Goal: Information Seeking & Learning: Learn about a topic

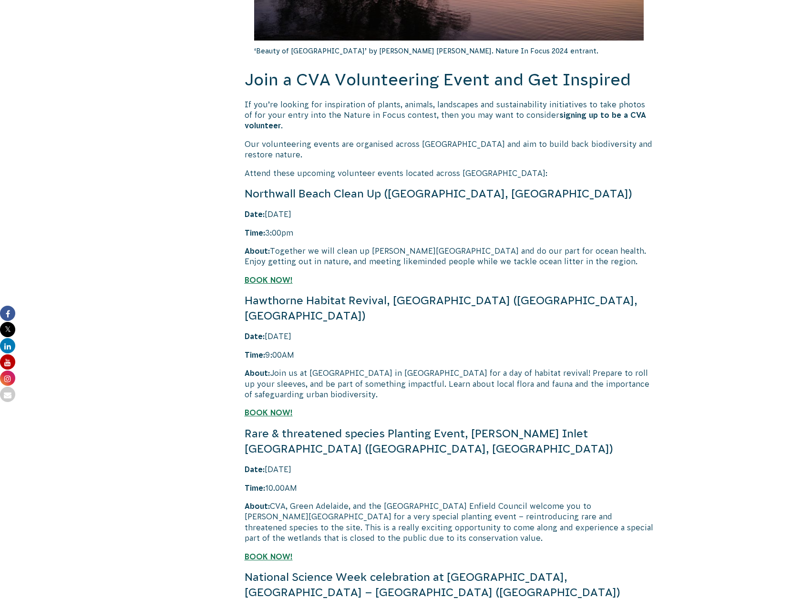
scroll to position [694, 0]
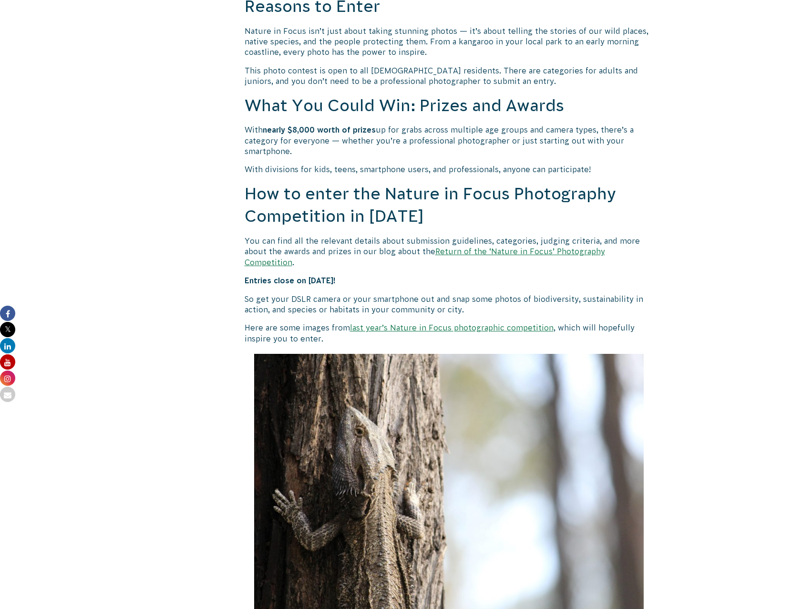
click at [579, 251] on link "Return of the ‘Nature in Focus’ Photography Competition" at bounding box center [425, 256] width 360 height 19
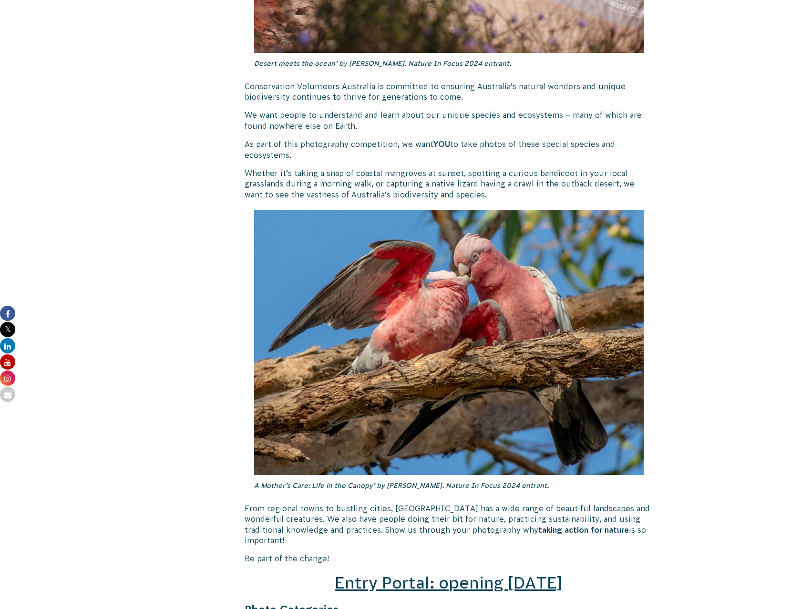
scroll to position [1144, 0]
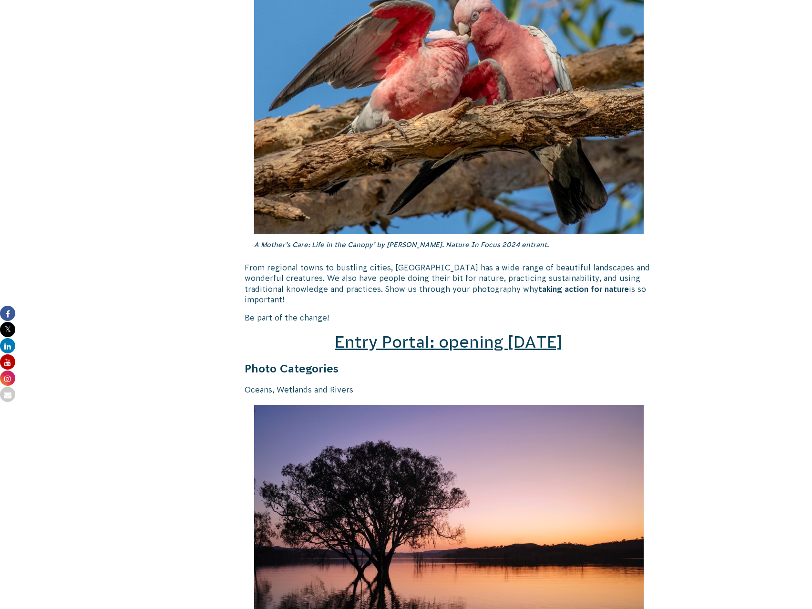
click at [522, 333] on span "Entry Portal: opening July 4" at bounding box center [449, 342] width 228 height 18
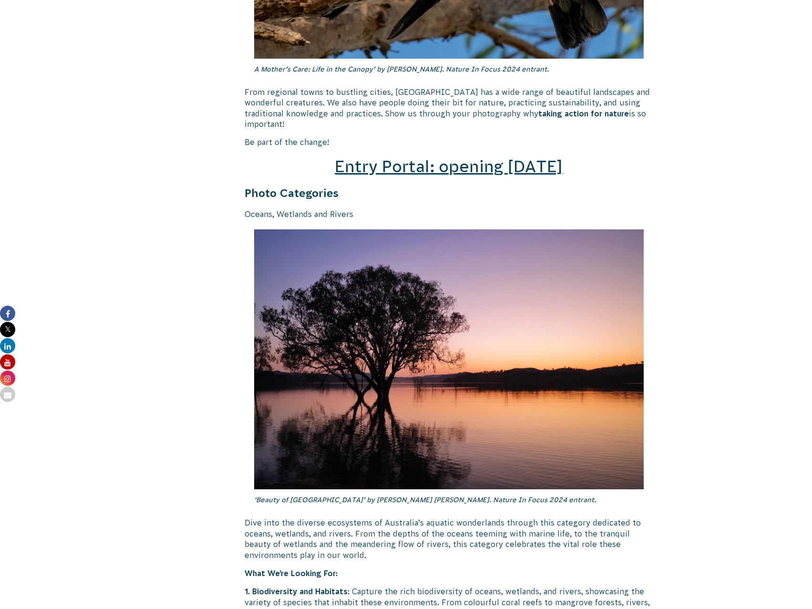
scroll to position [1293, 0]
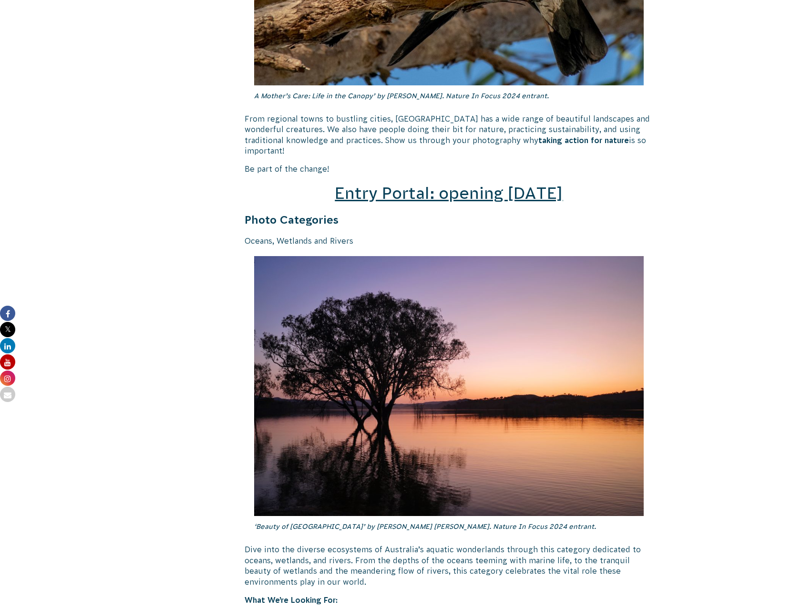
click at [486, 184] on span "Entry Portal: opening July 4" at bounding box center [449, 193] width 228 height 18
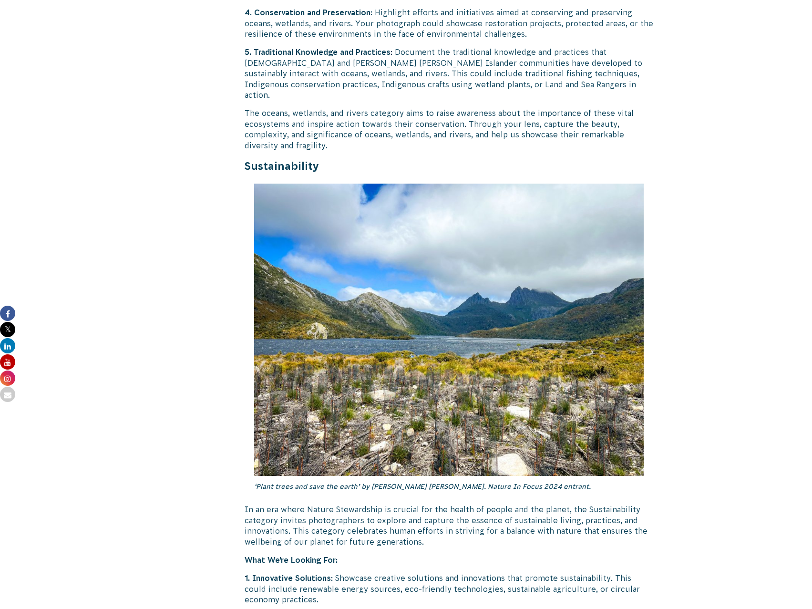
scroll to position [2019, 0]
